Goal: Information Seeking & Learning: Learn about a topic

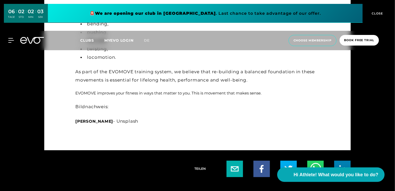
scroll to position [432, 0]
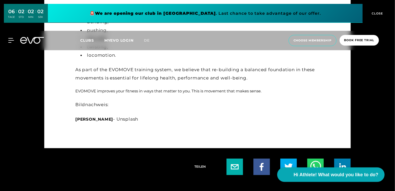
click at [90, 117] on link "Gabin Vallet" at bounding box center [94, 119] width 38 height 5
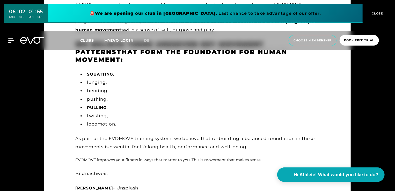
click at [97, 105] on link "pulling" at bounding box center [97, 107] width 20 height 5
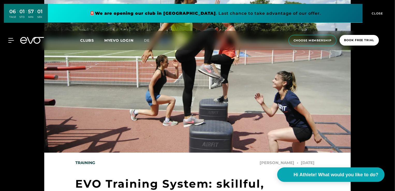
scroll to position [71, 0]
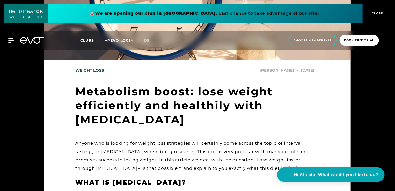
scroll to position [167, 0]
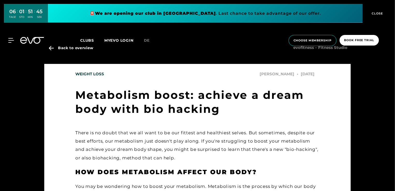
scroll to position [6, 0]
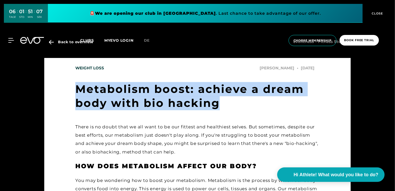
drag, startPoint x: 225, startPoint y: 109, endPoint x: 78, endPoint y: 84, distance: 149.1
click at [78, 84] on h1 "Metabolism boost: achieve a dream body with bio hacking" at bounding box center [197, 96] width 244 height 28
copy h1 "Metabolism boost: achieve a dream body with bio hacking"
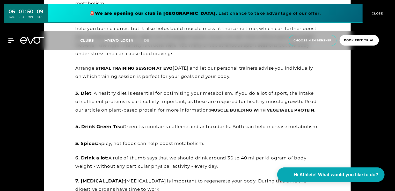
scroll to position [692, 0]
click at [263, 107] on span "Muscle building with vegetable protein" at bounding box center [262, 109] width 104 height 5
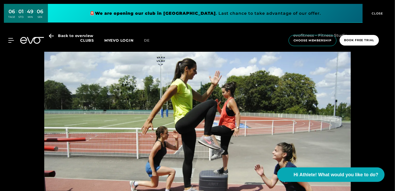
scroll to position [12, 0]
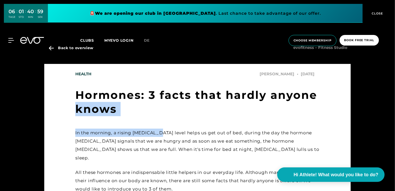
drag, startPoint x: 154, startPoint y: 124, endPoint x: 71, endPoint y: 107, distance: 84.7
click at [142, 105] on h1 "Hormones: 3 facts that hardly anyone knows" at bounding box center [197, 102] width 244 height 28
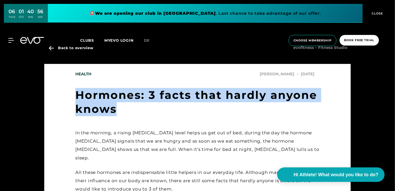
drag, startPoint x: 133, startPoint y: 111, endPoint x: 67, endPoint y: 95, distance: 67.4
copy h1 "Hormones: 3 facts that hardly anyone knows"
